Goal: Register for event/course

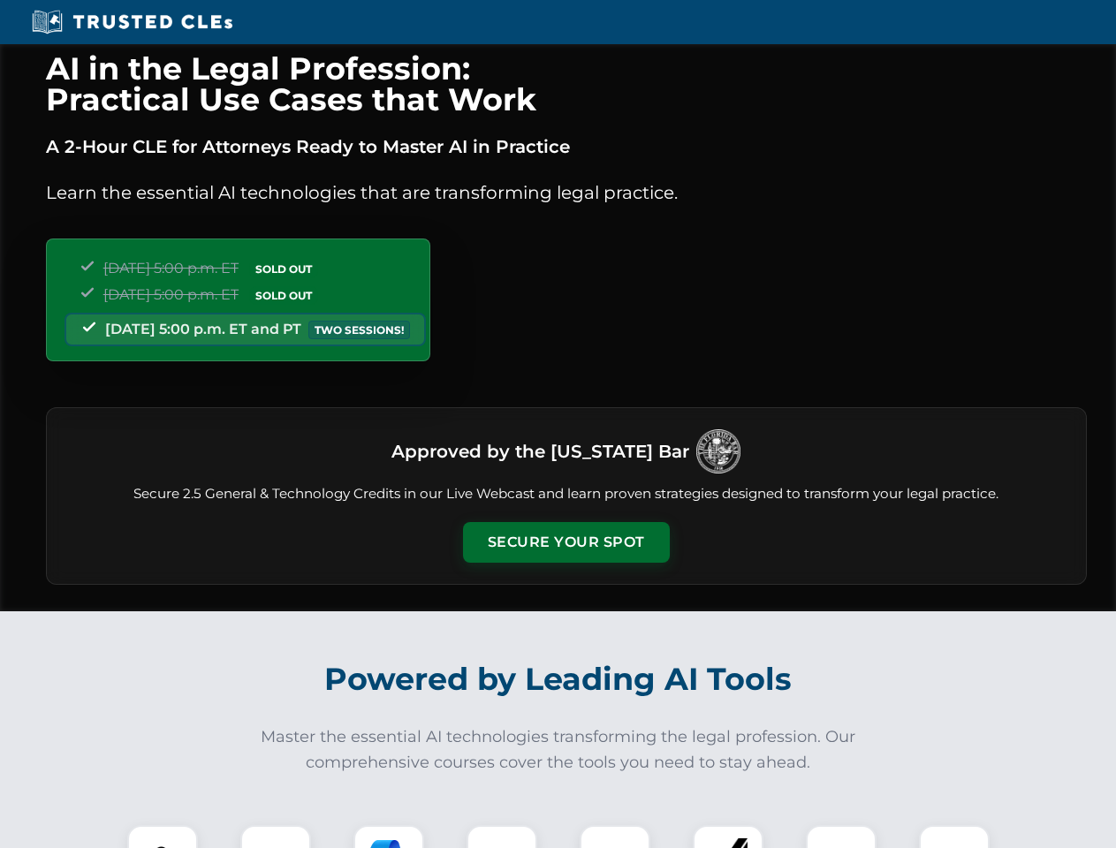
click at [566, 543] on button "Secure Your Spot" at bounding box center [566, 542] width 207 height 41
click at [163, 837] on img at bounding box center [162, 860] width 51 height 51
click at [276, 837] on div at bounding box center [275, 860] width 71 height 71
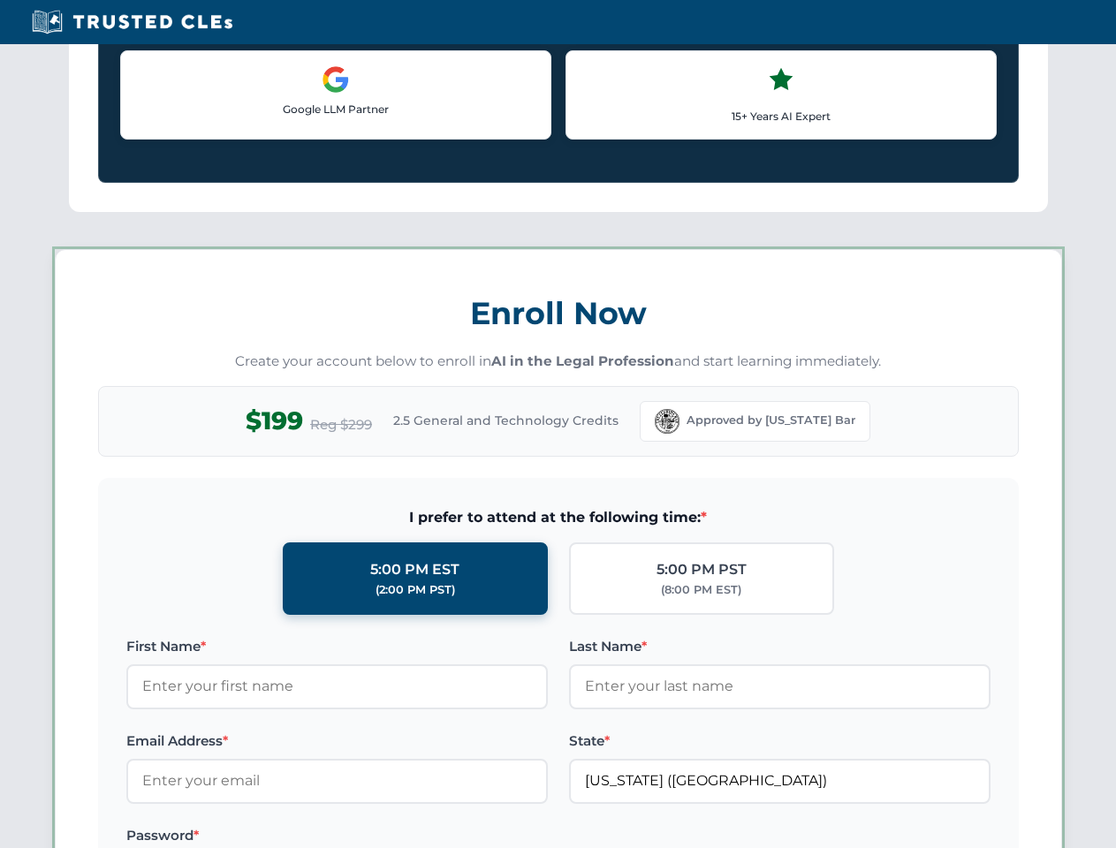
click at [502, 837] on label "Password *" at bounding box center [337, 835] width 422 height 21
